Goal: Information Seeking & Learning: Find specific fact

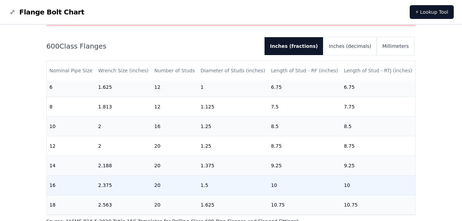
scroll to position [283, 0]
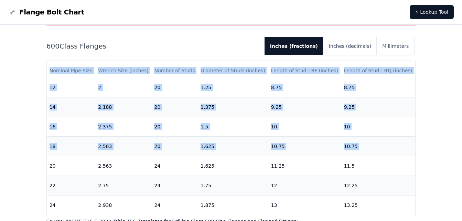
drag, startPoint x: 48, startPoint y: 161, endPoint x: 411, endPoint y: 163, distance: 363.4
click at [411, 163] on div "Nominal Pipe Size Wrench Size (inches) Number of Studs Diameter of Studs (inche…" at bounding box center [231, 138] width 370 height 154
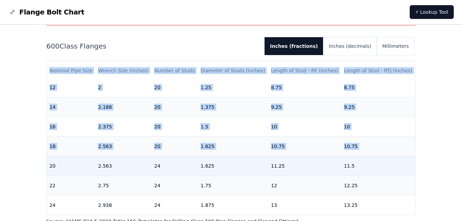
click at [187, 163] on td "24" at bounding box center [174, 166] width 46 height 20
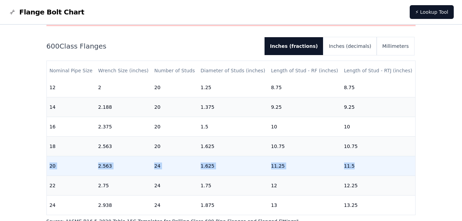
drag, startPoint x: 51, startPoint y: 161, endPoint x: 383, endPoint y: 160, distance: 332.7
click at [383, 160] on tr "20 2.563 24 1.625 11.25 11.5" at bounding box center [231, 166] width 369 height 20
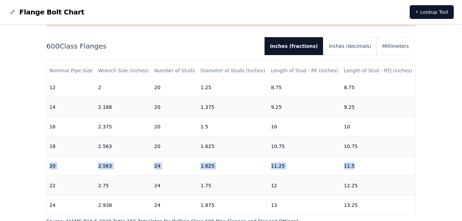
scroll to position [103, 0]
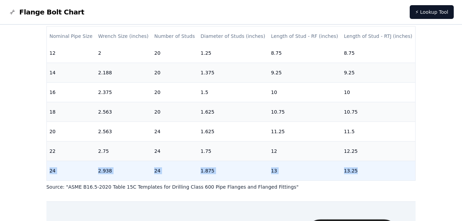
drag, startPoint x: 50, startPoint y: 165, endPoint x: 354, endPoint y: 167, distance: 304.2
click at [354, 167] on tr "24 2.938 24 1.875 13 13.25" at bounding box center [231, 171] width 369 height 20
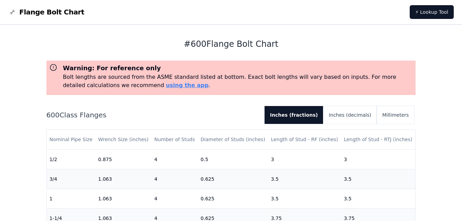
scroll to position [0, 0]
click at [240, 47] on h1 "# 600 Flange Bolt Chart" at bounding box center [231, 44] width 370 height 11
drag, startPoint x: 226, startPoint y: 40, endPoint x: 88, endPoint y: 28, distance: 138.5
click at [88, 28] on div "# 600 Flange Bolt Chart Warning: For reference only Bolt lengths are sourced fr…" at bounding box center [231, 159] width 370 height 269
click at [32, 13] on span "Flange Bolt Chart" at bounding box center [51, 12] width 65 height 10
